Goal: Task Accomplishment & Management: Use online tool/utility

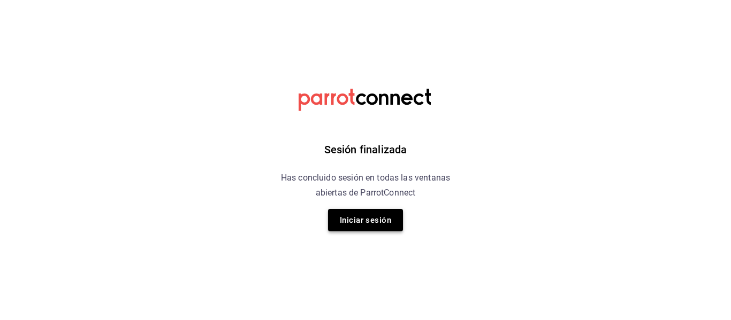
click at [367, 219] on button "Iniciar sesión" at bounding box center [365, 220] width 75 height 22
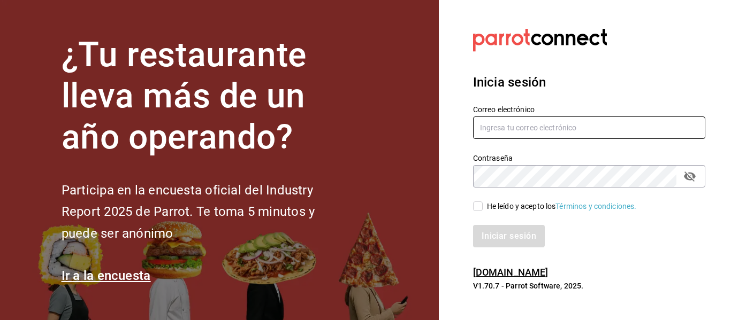
click at [550, 133] on input "text" at bounding box center [589, 128] width 232 height 22
type input "[EMAIL_ADDRESS][DOMAIN_NAME]"
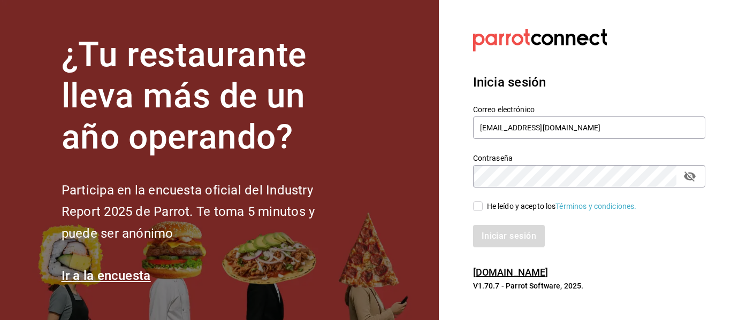
click at [520, 208] on div "He leído y acepto los Términos y condiciones." at bounding box center [562, 206] width 150 height 11
click at [482, 208] on input "He leído y acepto los Términos y condiciones." at bounding box center [478, 207] width 10 height 10
checkbox input "true"
click at [511, 237] on button "Iniciar sesión" at bounding box center [509, 236] width 73 height 22
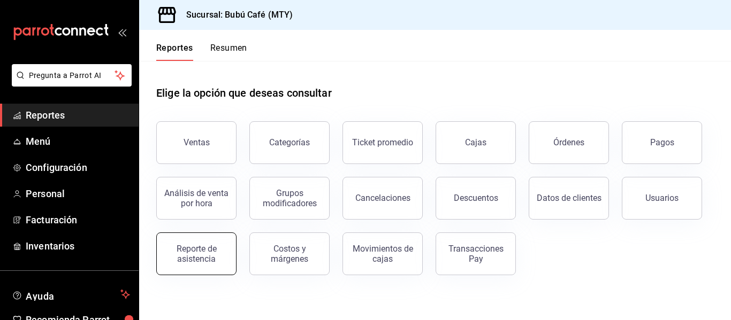
click at [204, 261] on div "Reporte de asistencia" at bounding box center [196, 254] width 66 height 20
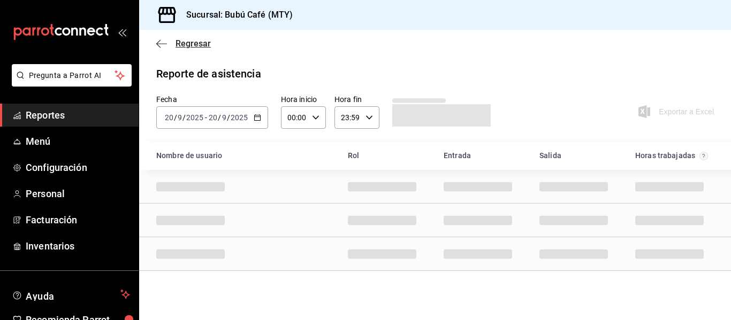
click at [159, 43] on icon "button" at bounding box center [161, 43] width 11 height 1
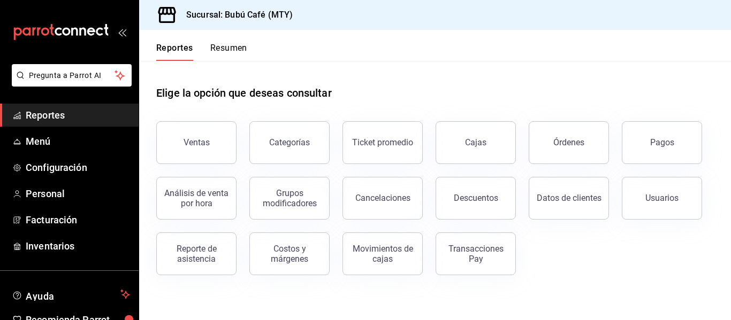
click at [245, 133] on div "Categorías" at bounding box center [282, 137] width 93 height 56
click at [642, 132] on button "Pagos" at bounding box center [661, 142] width 80 height 43
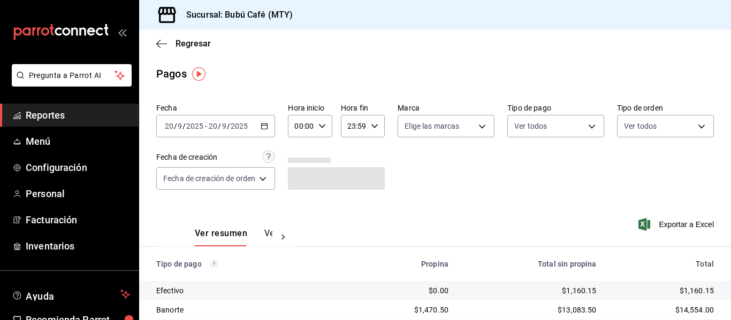
click at [259, 129] on div "2025-09-20 20 / 9 / 2025 - 2025-09-20 20 / 9 / 2025" at bounding box center [215, 126] width 119 height 22
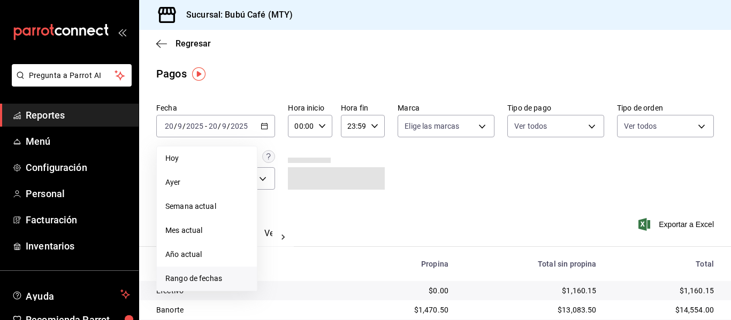
click at [209, 276] on span "Rango de fechas" at bounding box center [206, 278] width 83 height 11
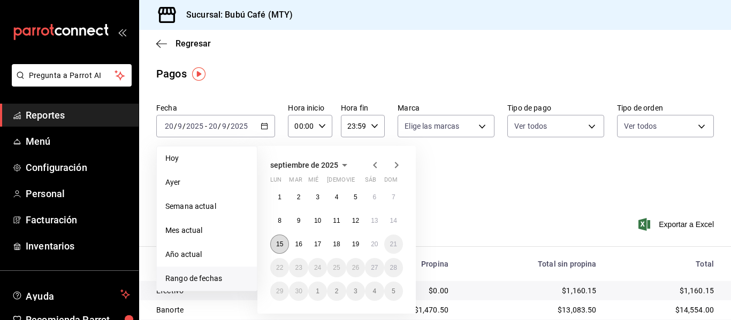
click at [283, 241] on button "15" at bounding box center [279, 244] width 19 height 19
click at [370, 242] on button "20" at bounding box center [374, 244] width 19 height 19
click at [278, 247] on abbr "15" at bounding box center [279, 244] width 7 height 7
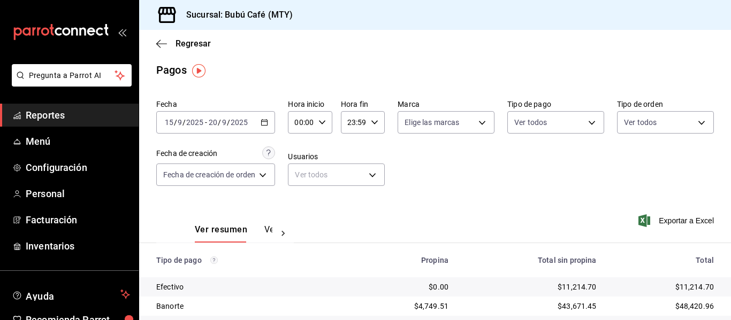
scroll to position [3, 0]
click at [271, 129] on div "2025-09-15 15 / 9 / 2025 - 2025-09-20 20 / 9 / 2025" at bounding box center [215, 123] width 119 height 22
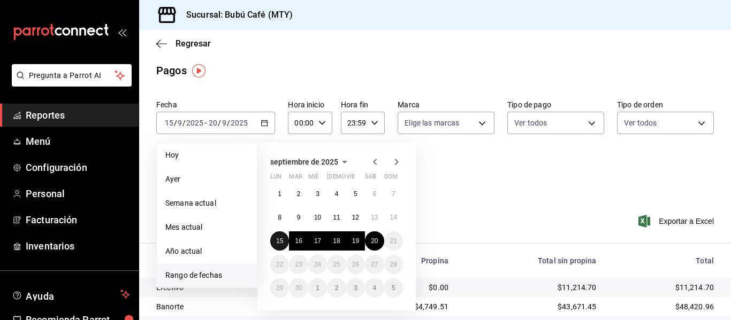
click at [281, 243] on abbr "15" at bounding box center [279, 240] width 7 height 7
click at [378, 242] on abbr "20" at bounding box center [374, 240] width 7 height 7
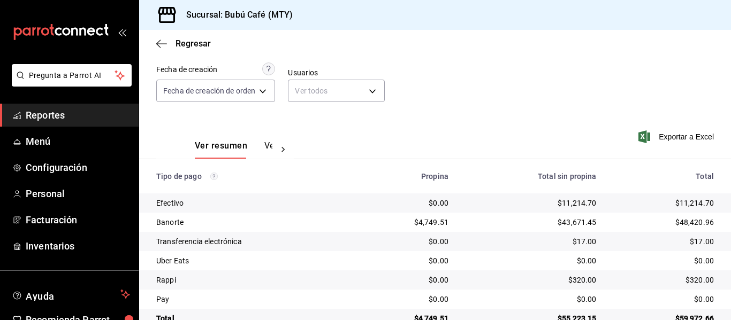
scroll to position [113, 0]
